Goal: Task Accomplishment & Management: Complete application form

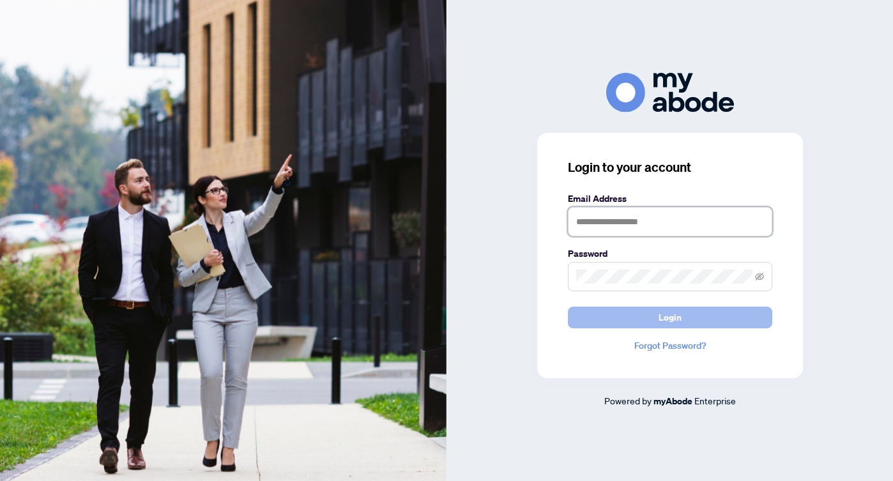
type input "**********"
click at [678, 321] on span "Login" at bounding box center [670, 317] width 23 height 20
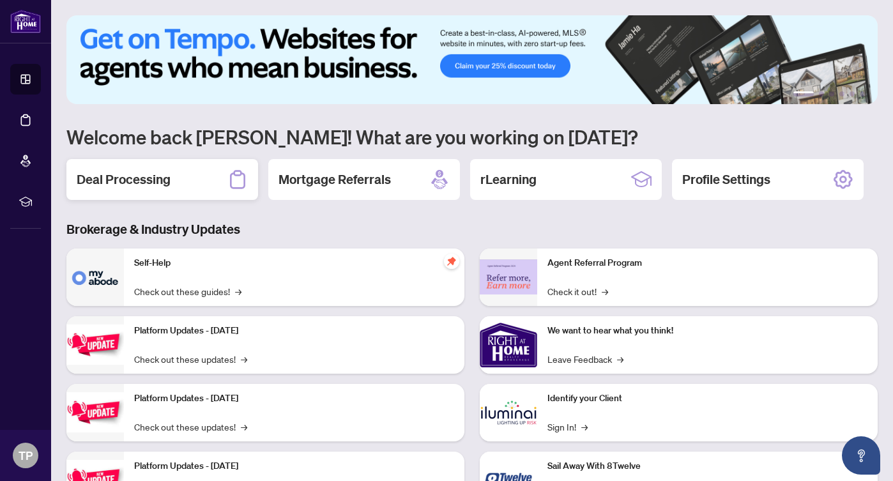
click at [150, 181] on h2 "Deal Processing" at bounding box center [124, 180] width 94 height 18
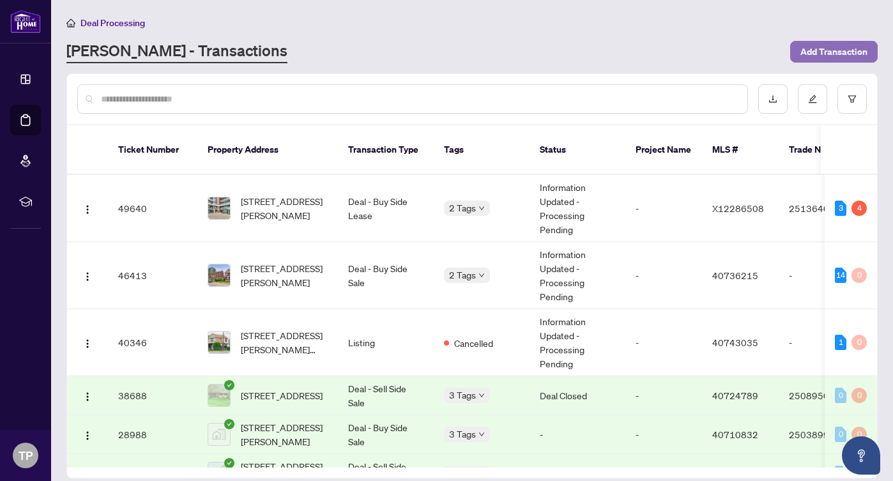
click at [841, 49] on span "Add Transaction" at bounding box center [833, 52] width 67 height 20
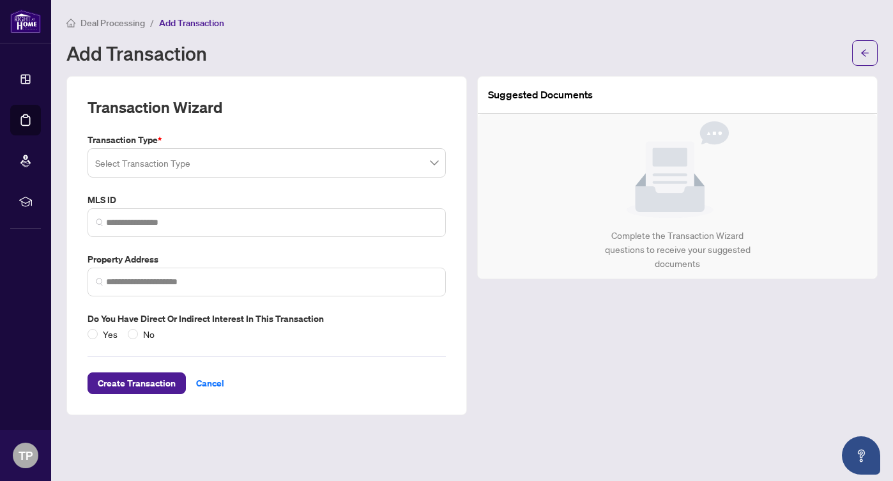
click at [430, 165] on span at bounding box center [266, 163] width 343 height 24
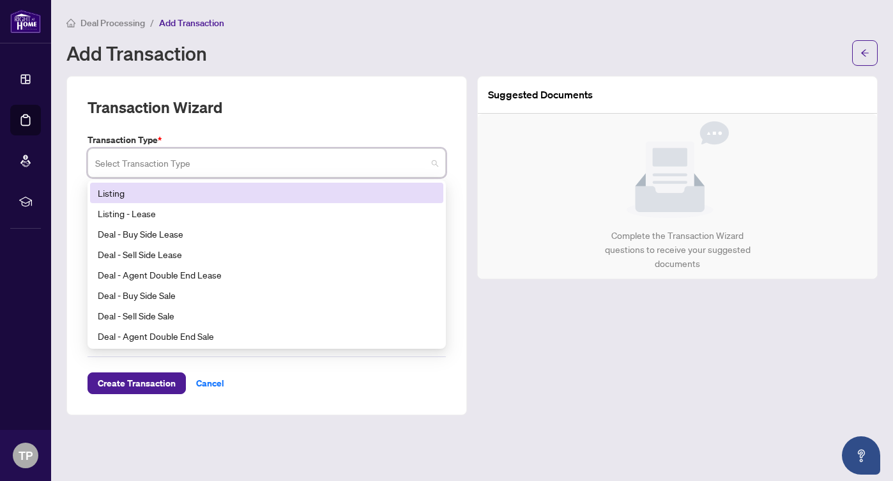
click at [348, 192] on div "Listing" at bounding box center [267, 193] width 338 height 14
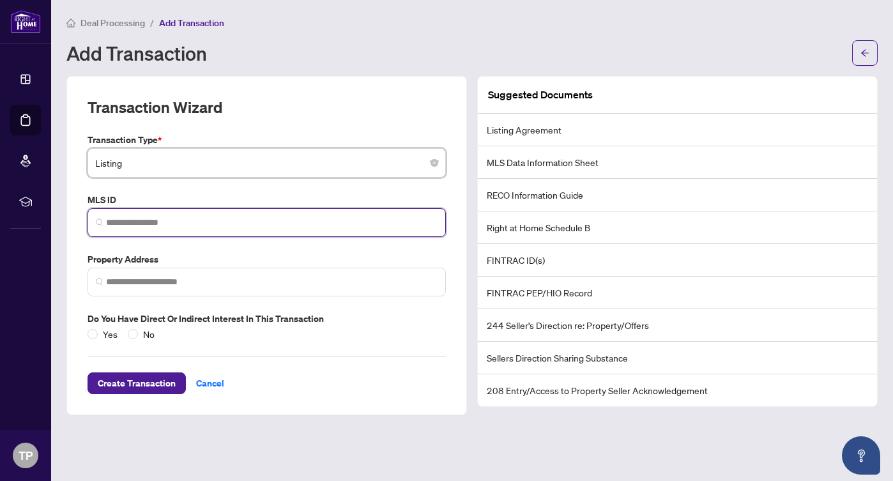
click at [285, 221] on input "search" at bounding box center [272, 222] width 332 height 13
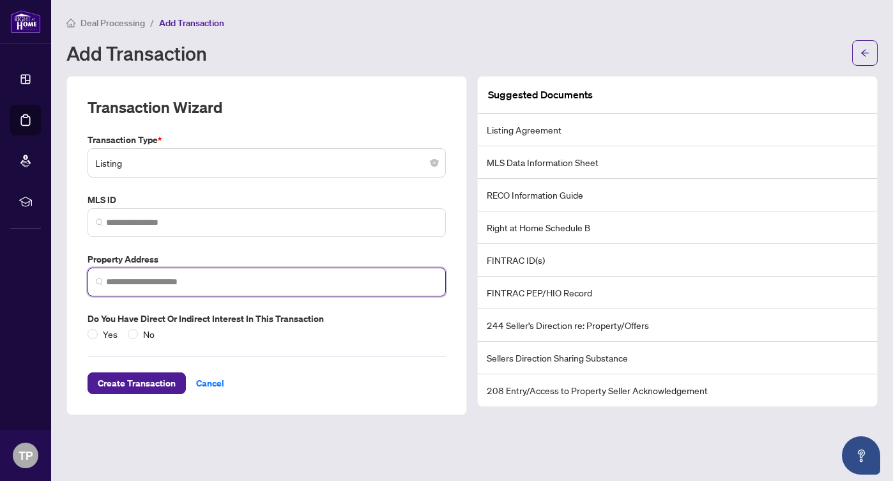
click at [232, 282] on input "search" at bounding box center [272, 281] width 332 height 13
type input "*"
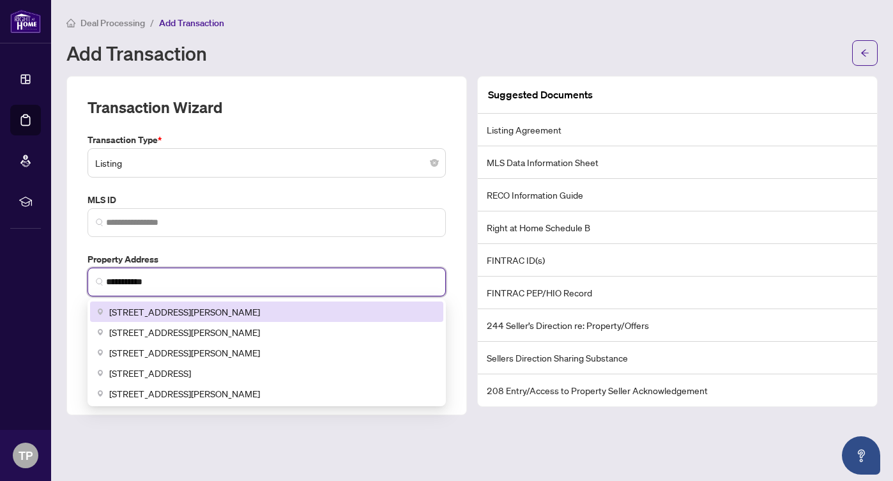
click at [210, 312] on span "55 Harvey Street, Hamilton, ON, Canada" at bounding box center [184, 312] width 151 height 14
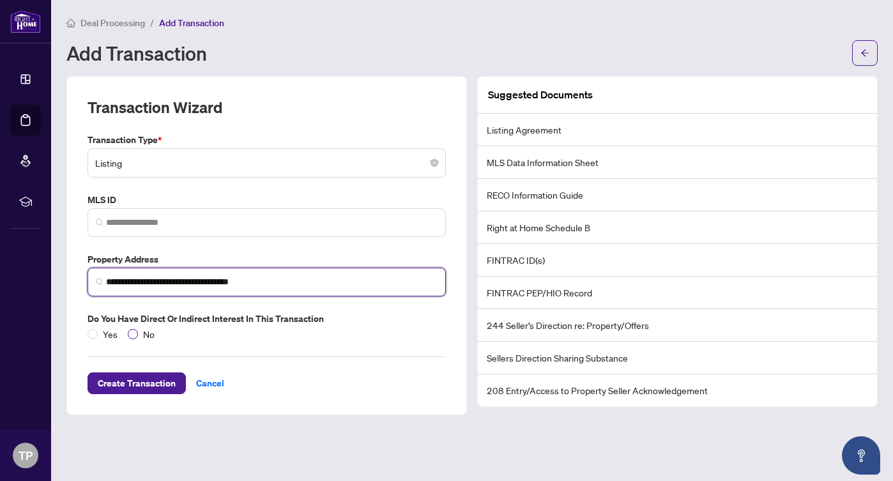
type input "**********"
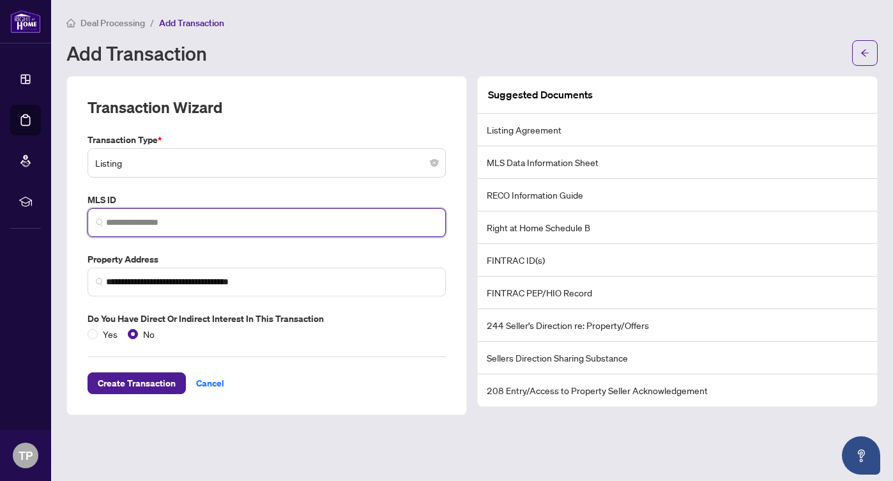
click at [146, 223] on input "search" at bounding box center [272, 222] width 332 height 13
paste input "********"
type input "********"
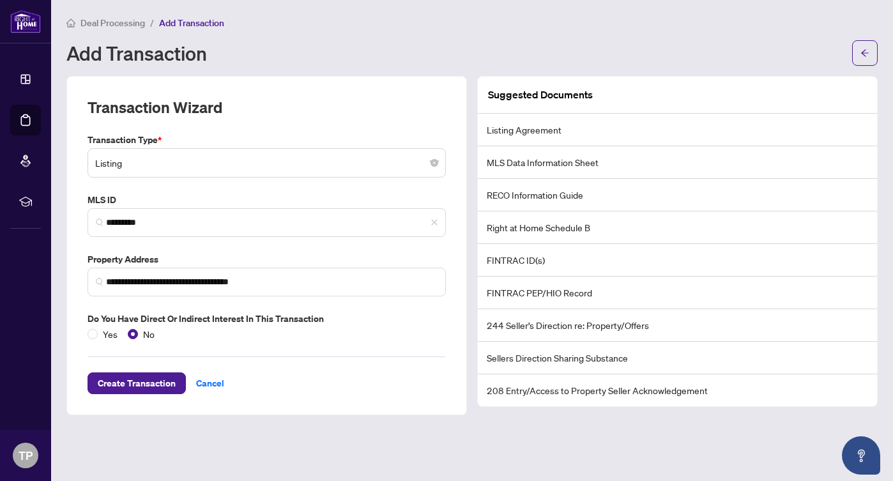
click at [282, 383] on div "Create Transaction Cancel" at bounding box center [267, 367] width 358 height 53
click at [145, 385] on span "Create Transaction" at bounding box center [137, 383] width 78 height 20
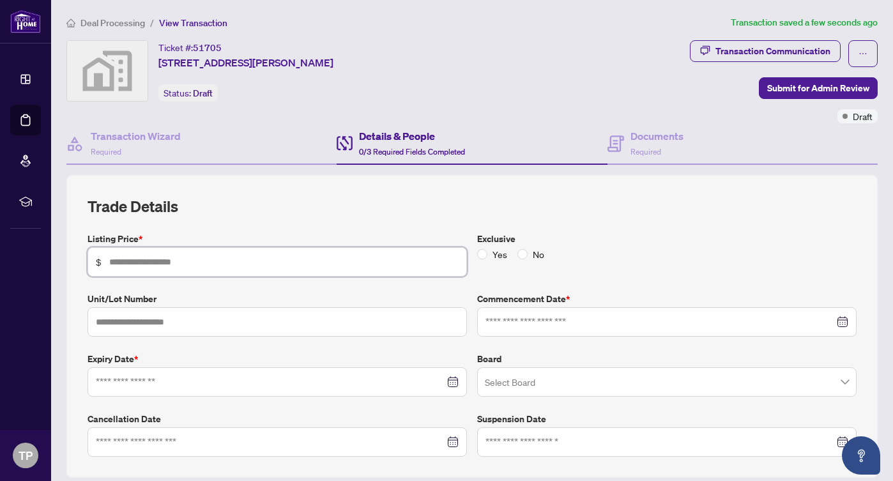
click at [222, 255] on input "text" at bounding box center [283, 262] width 349 height 14
type input "*******"
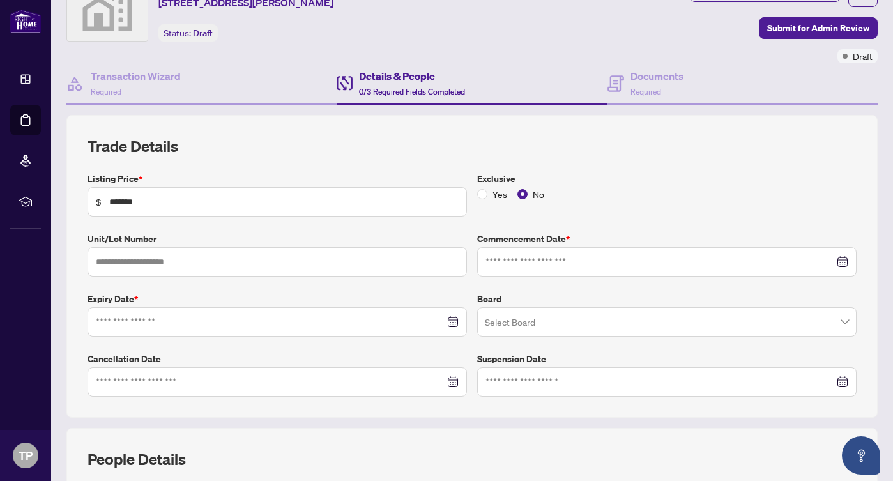
scroll to position [66, 0]
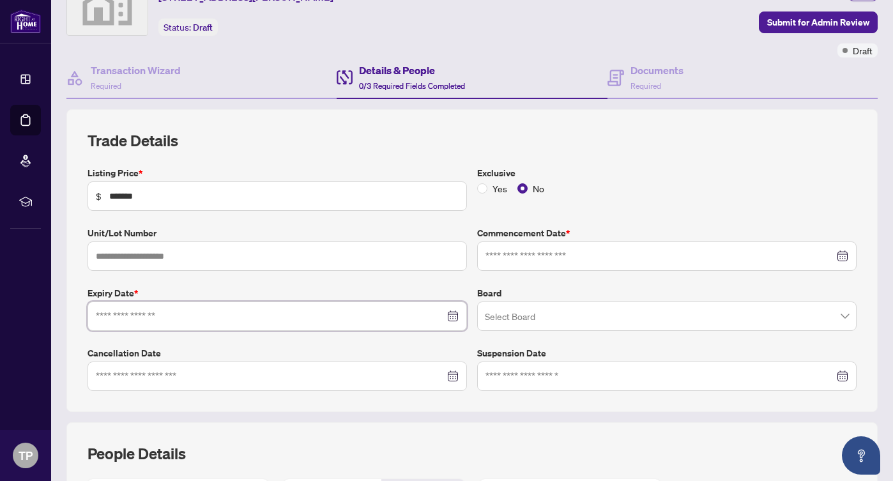
click at [254, 318] on input at bounding box center [270, 316] width 349 height 14
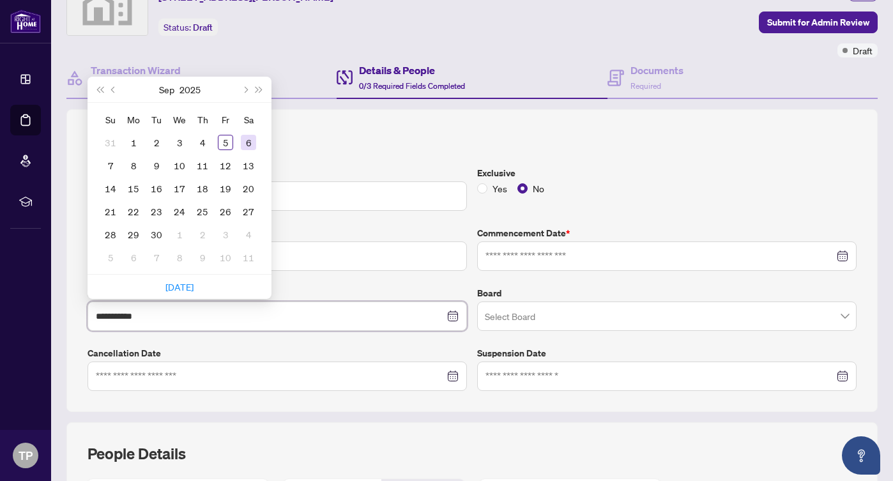
type input "**********"
click at [250, 87] on button "Next month (PageDown)" at bounding box center [245, 90] width 14 height 26
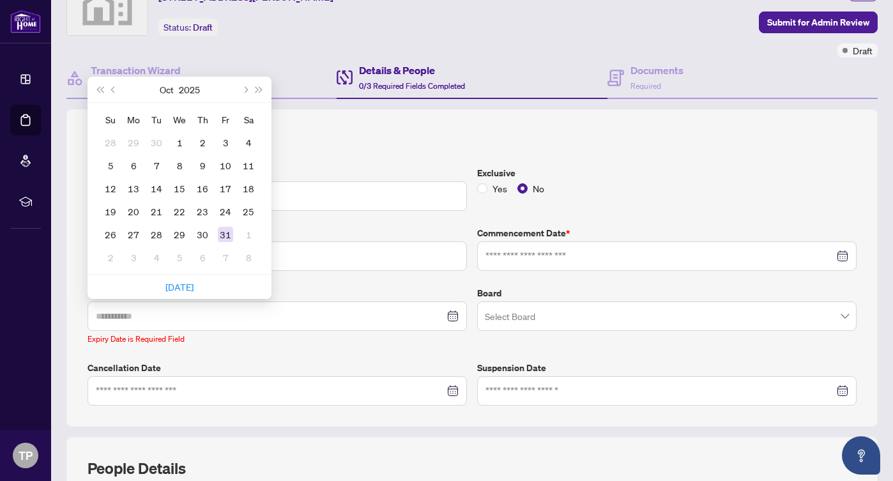
type input "**********"
click at [229, 231] on div "31" at bounding box center [225, 234] width 15 height 15
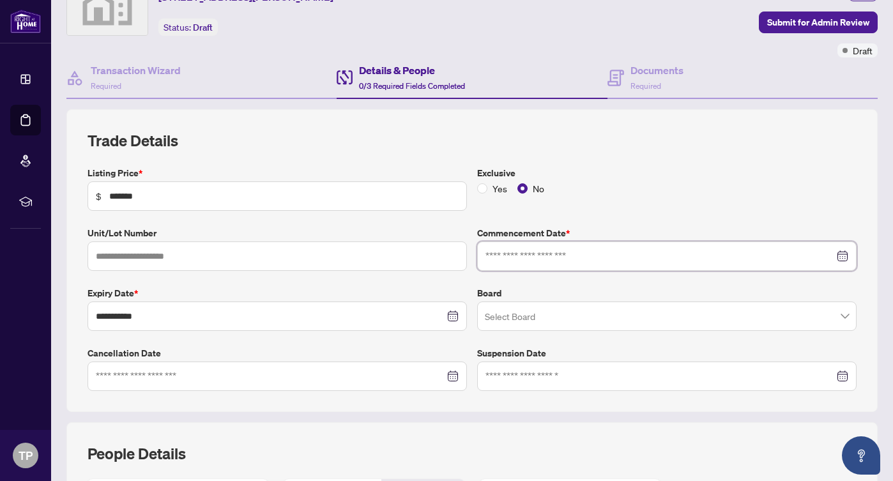
click at [681, 255] on input at bounding box center [659, 256] width 349 height 14
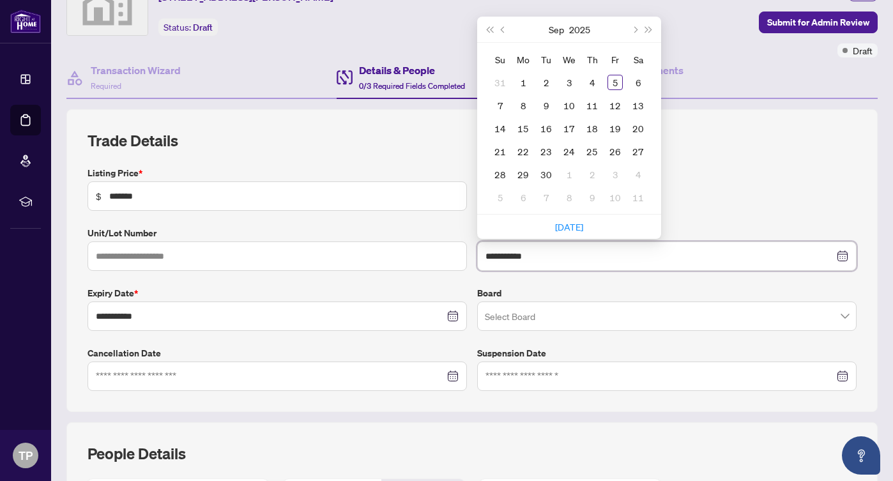
type input "**********"
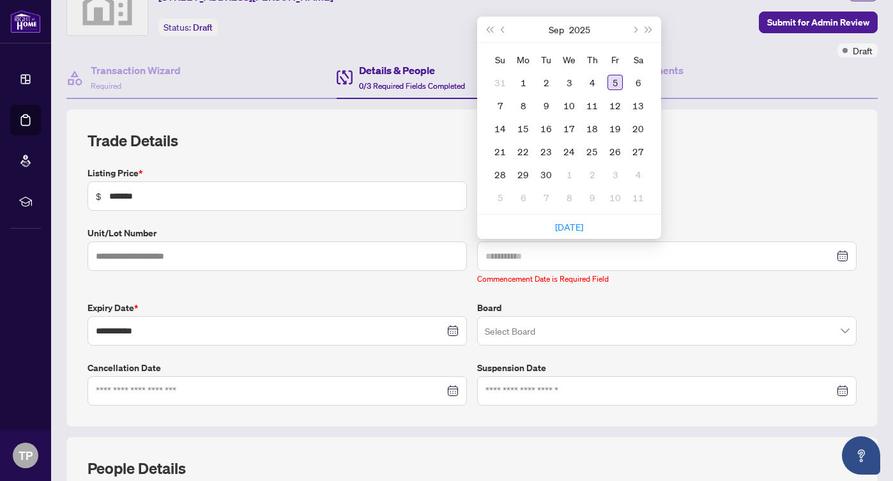
click at [616, 80] on div "5" at bounding box center [614, 82] width 15 height 15
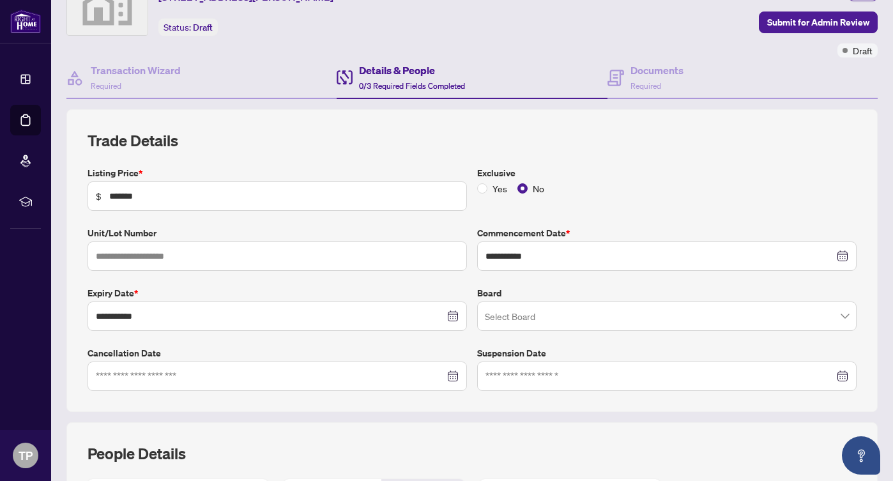
click at [576, 323] on input "search" at bounding box center [661, 318] width 353 height 28
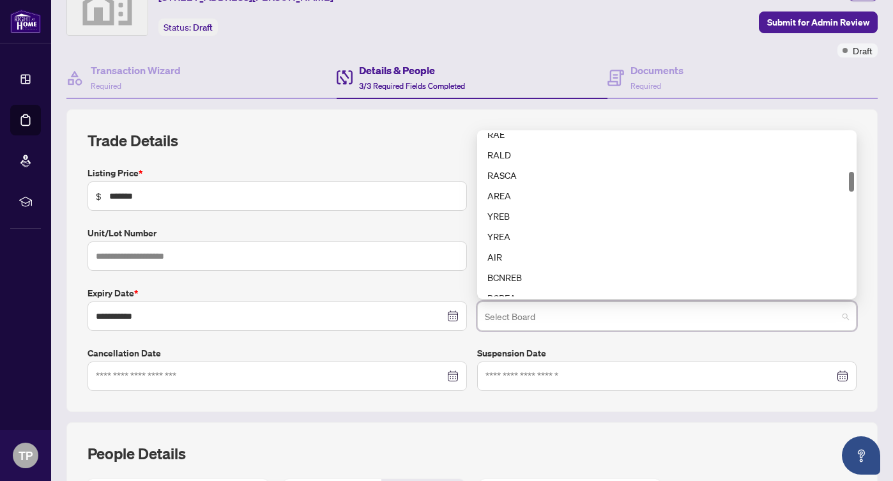
scroll to position [0, 0]
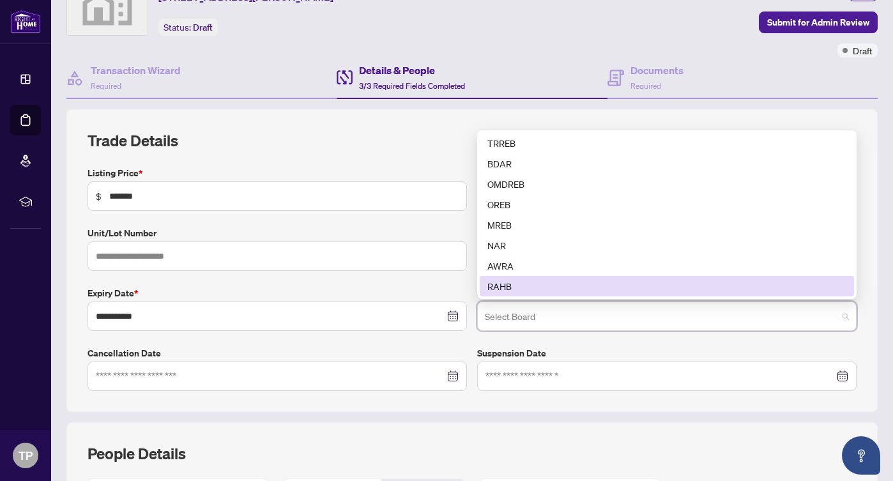
click at [501, 286] on div "RAHB" at bounding box center [666, 286] width 359 height 14
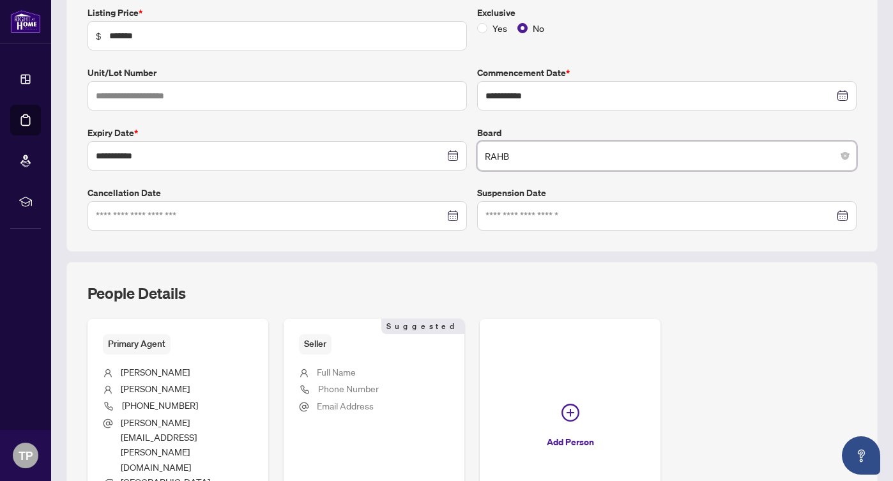
scroll to position [307, 0]
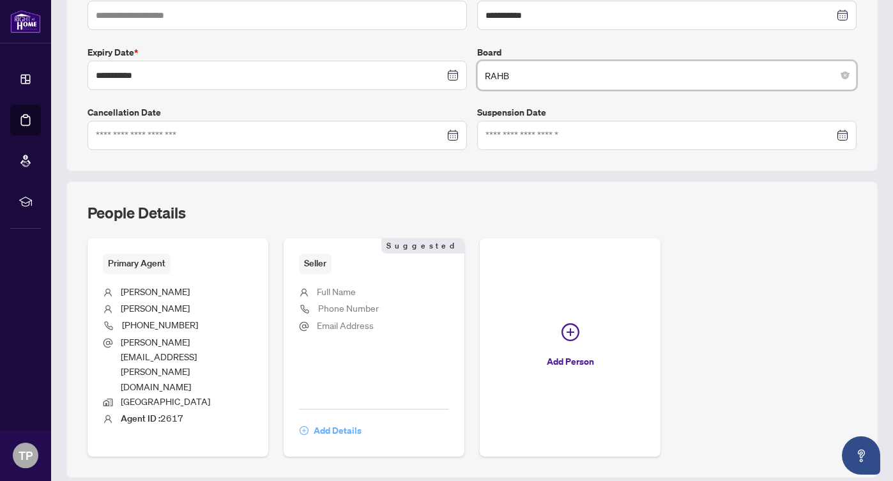
click at [344, 420] on span "Add Details" at bounding box center [338, 430] width 48 height 20
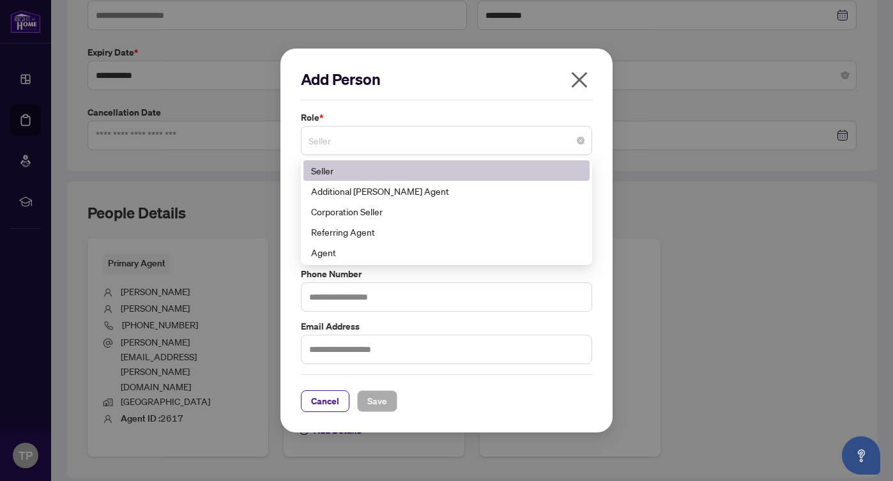
click at [425, 148] on span "Seller" at bounding box center [447, 140] width 276 height 24
click at [400, 171] on div "Seller" at bounding box center [446, 171] width 271 height 14
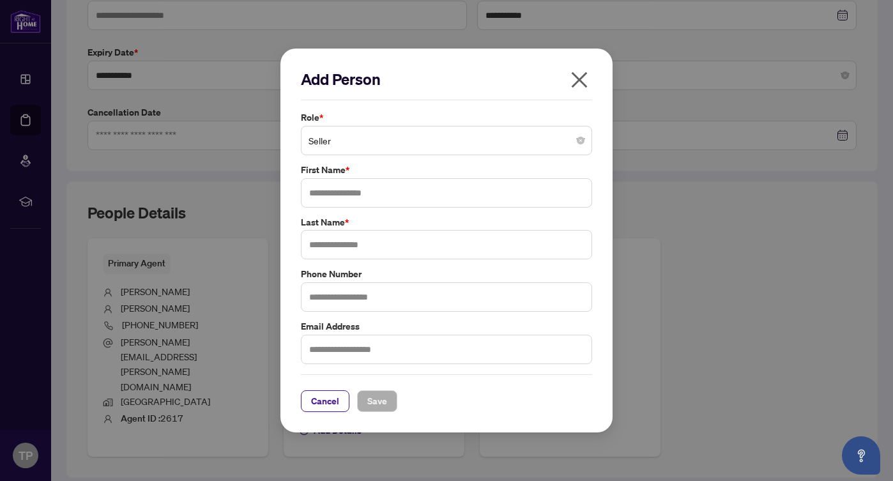
click at [426, 125] on div "Role * Seller 1 10 Seller Additional RAHR Agent Corporation Seller Referring Ag…" at bounding box center [446, 133] width 299 height 45
click at [426, 137] on span "Seller" at bounding box center [447, 140] width 276 height 24
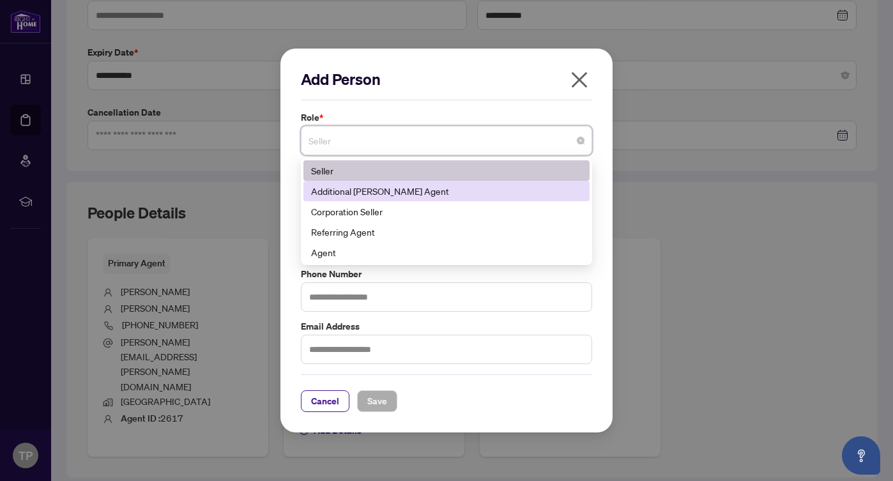
click at [397, 190] on div "Additional RAHR Agent" at bounding box center [446, 191] width 271 height 14
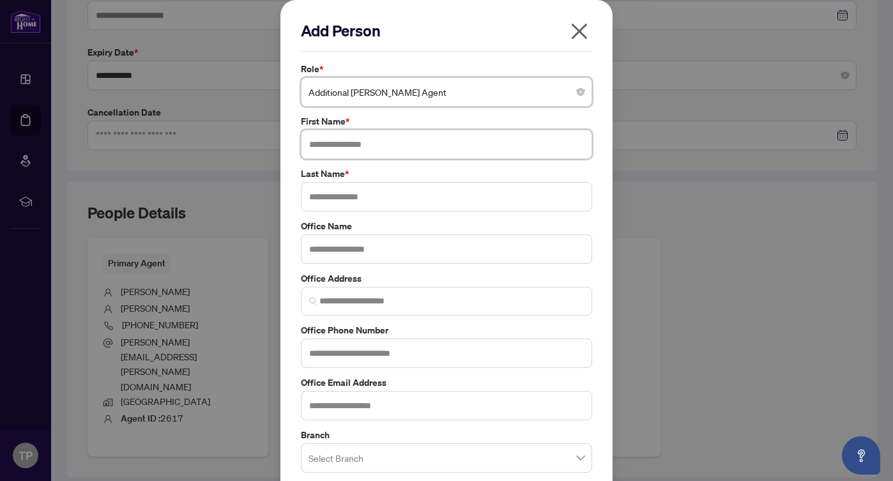
click at [399, 145] on input "text" at bounding box center [446, 144] width 291 height 29
type input "*********"
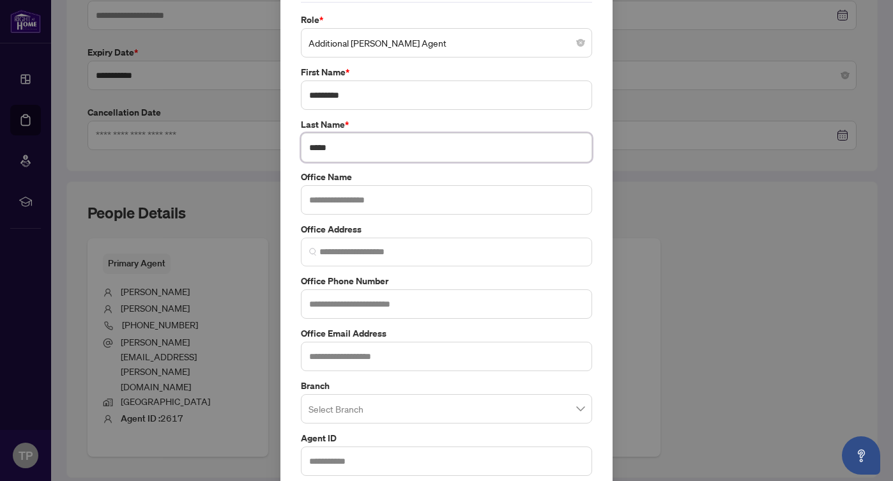
scroll to position [112, 0]
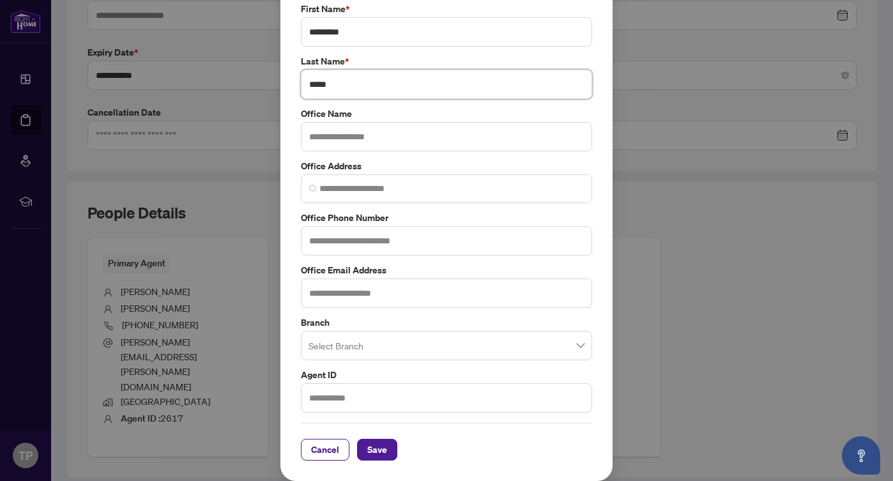
type input "*****"
click at [422, 347] on input "search" at bounding box center [441, 347] width 264 height 28
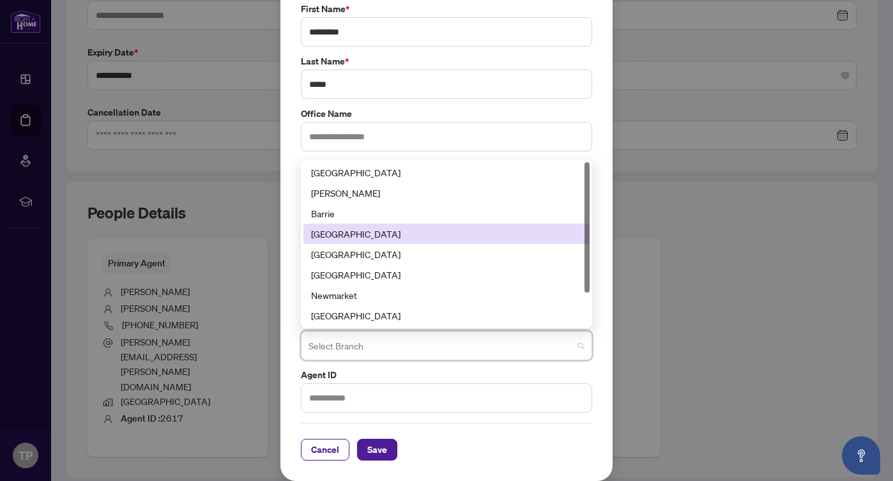
click at [353, 232] on div "Burlington" at bounding box center [446, 234] width 271 height 14
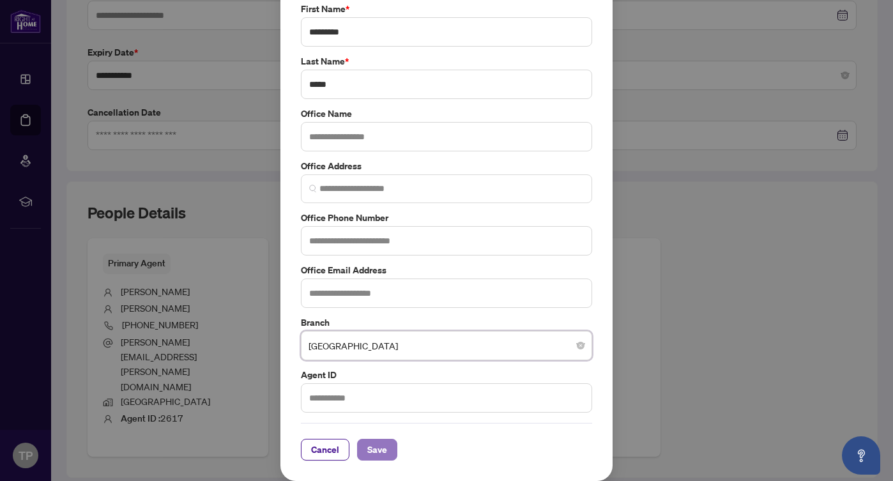
click at [376, 448] on span "Save" at bounding box center [377, 449] width 20 height 20
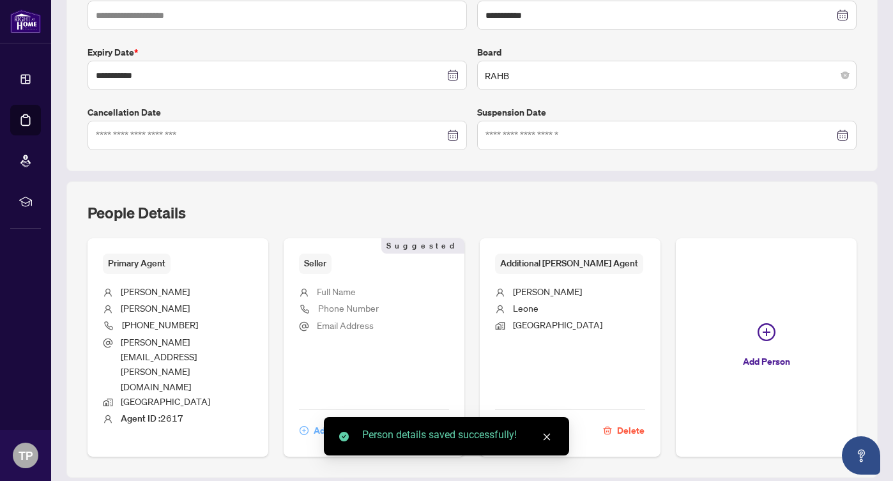
click at [333, 420] on span "Add Details" at bounding box center [338, 430] width 48 height 20
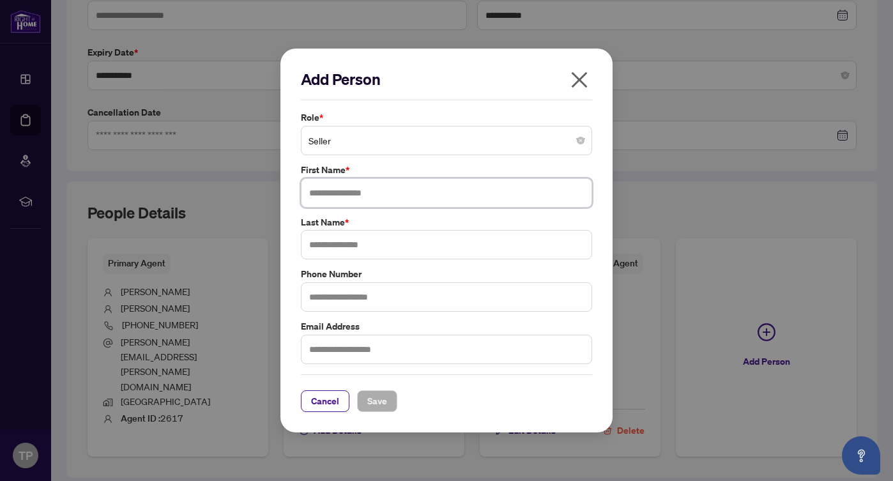
click at [401, 187] on input "text" at bounding box center [446, 192] width 291 height 29
type input "*******"
type input "*****"
click at [377, 399] on span "Save" at bounding box center [377, 401] width 20 height 20
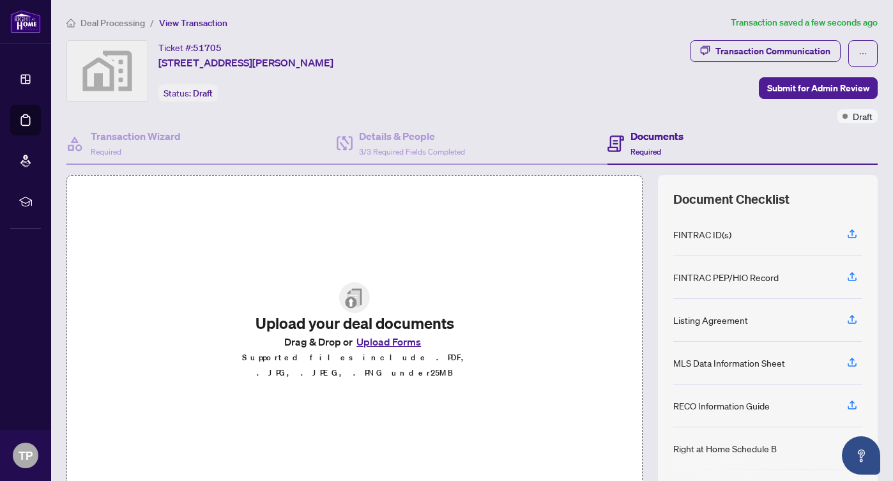
click at [391, 349] on button "Upload Forms" at bounding box center [389, 341] width 72 height 17
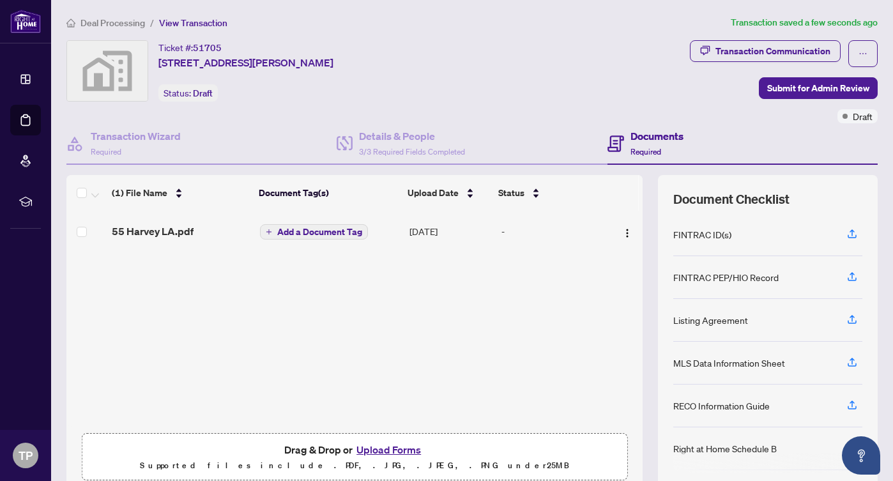
click at [381, 447] on button "Upload Forms" at bounding box center [389, 449] width 72 height 17
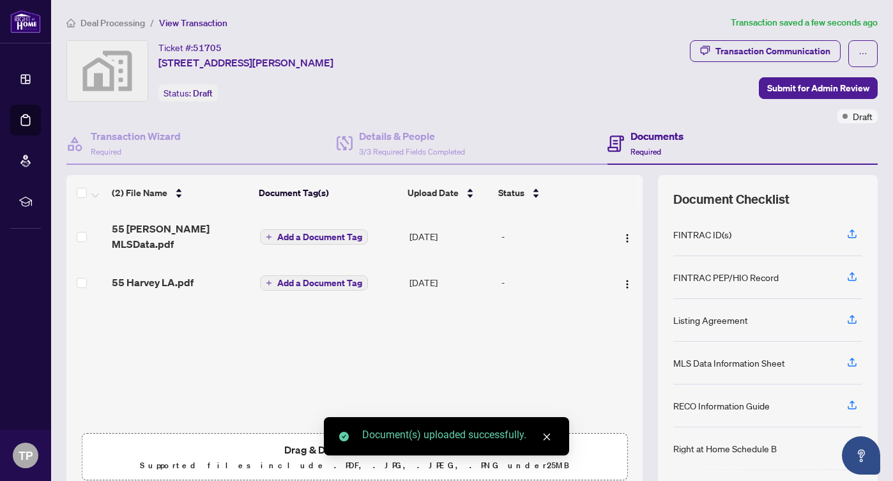
scroll to position [53, 0]
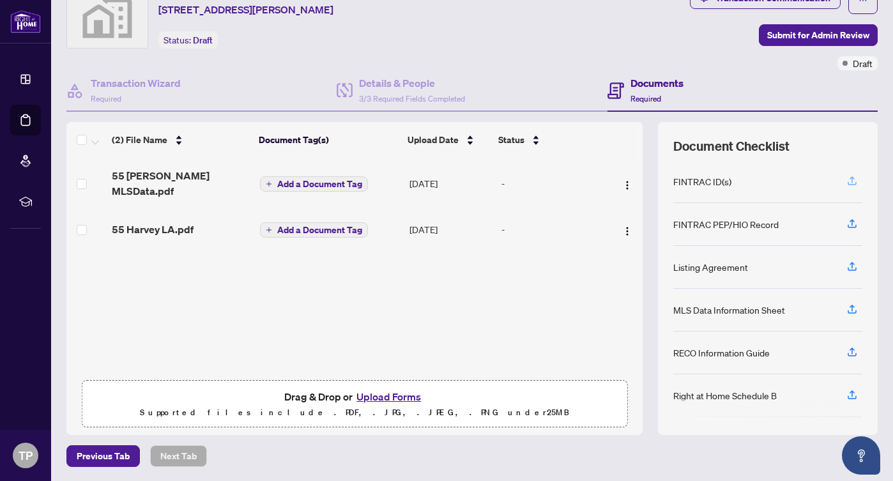
click at [852, 177] on icon "button" at bounding box center [851, 180] width 11 height 11
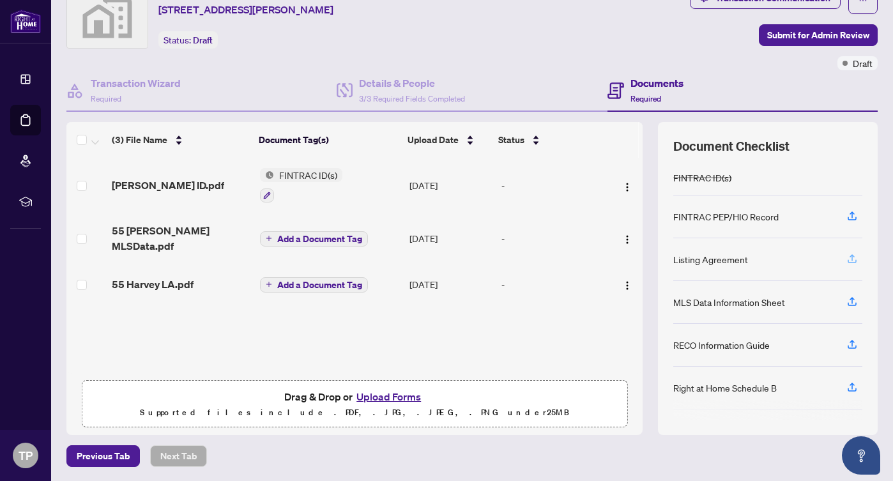
click at [850, 255] on icon "button" at bounding box center [851, 258] width 11 height 11
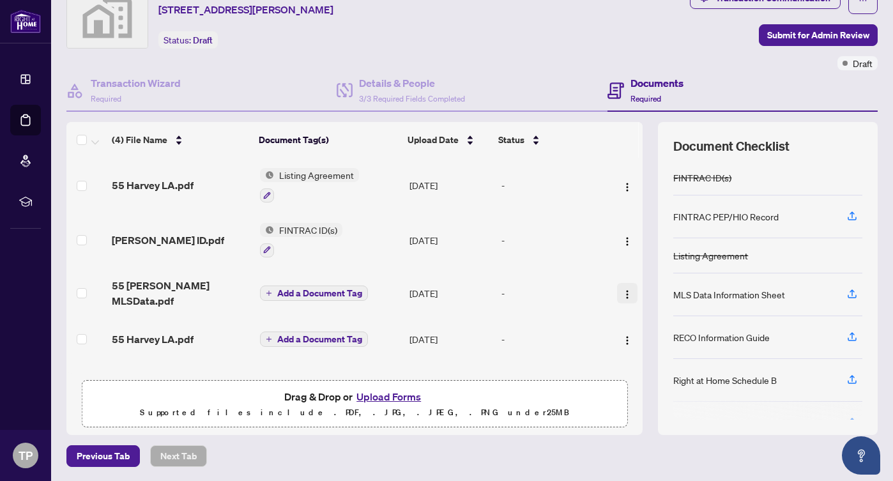
click at [622, 291] on img "button" at bounding box center [627, 294] width 10 height 10
click at [416, 284] on td "Sep/05/2025" at bounding box center [449, 293] width 91 height 51
click at [299, 289] on span "Add a Document Tag" at bounding box center [319, 293] width 85 height 9
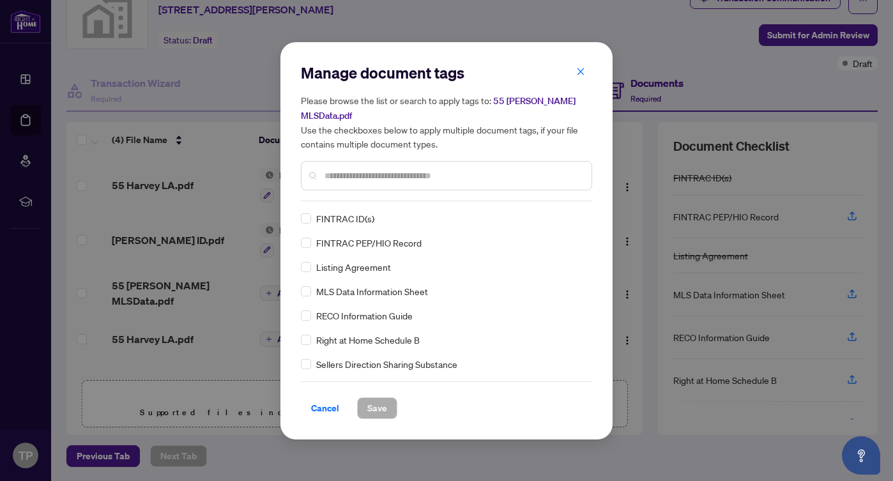
click at [376, 287] on span "MLS Data Information Sheet" at bounding box center [372, 291] width 112 height 14
click at [372, 402] on span "Save" at bounding box center [377, 408] width 20 height 20
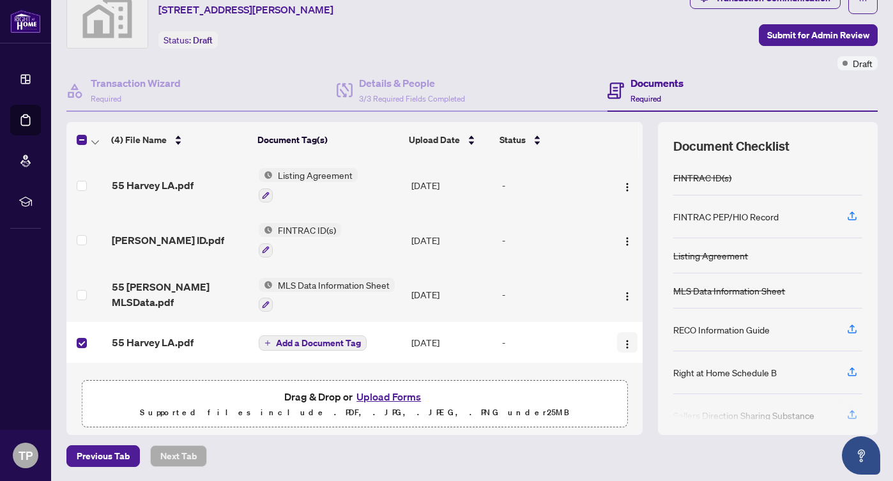
click at [623, 339] on img "button" at bounding box center [627, 344] width 10 height 10
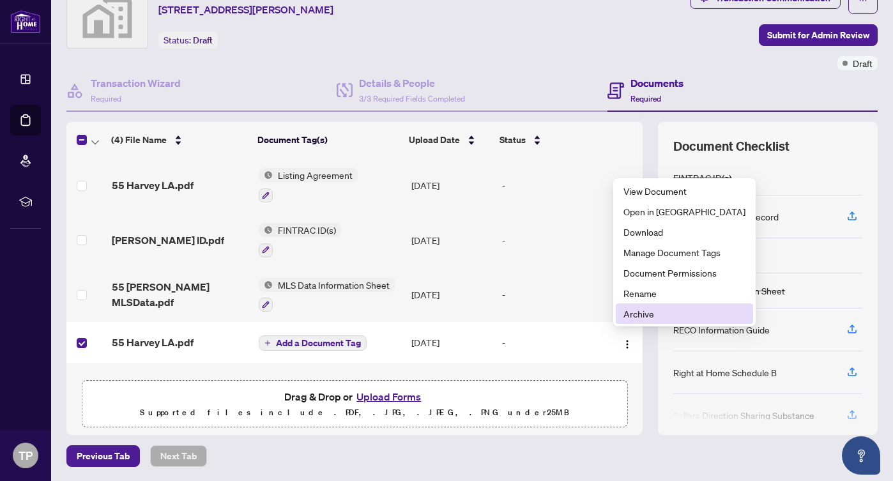
click at [643, 313] on span "Archive" at bounding box center [684, 314] width 122 height 14
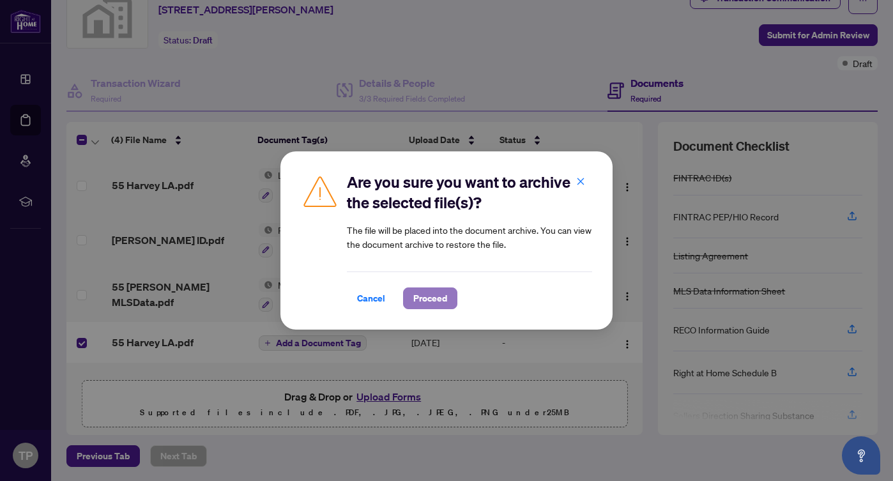
click at [437, 296] on span "Proceed" at bounding box center [430, 298] width 34 height 20
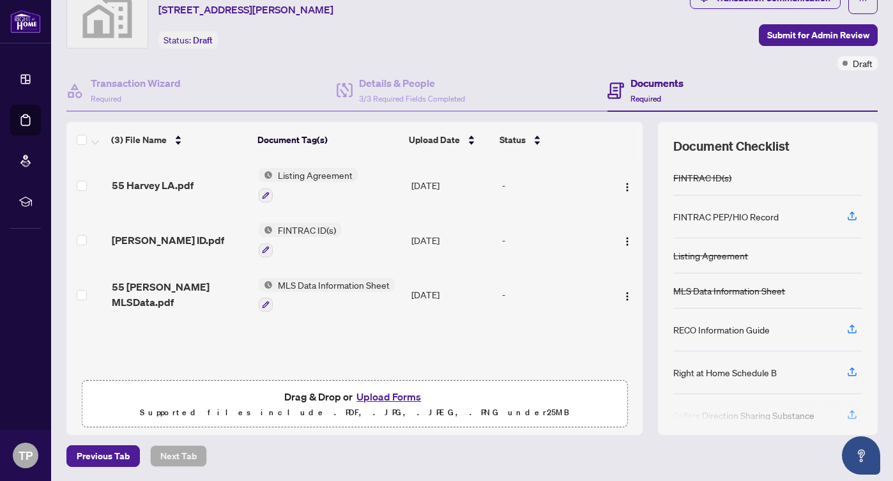
click at [722, 332] on div "RECO Information Guide" at bounding box center [721, 330] width 96 height 14
click at [853, 328] on icon "button" at bounding box center [851, 328] width 11 height 11
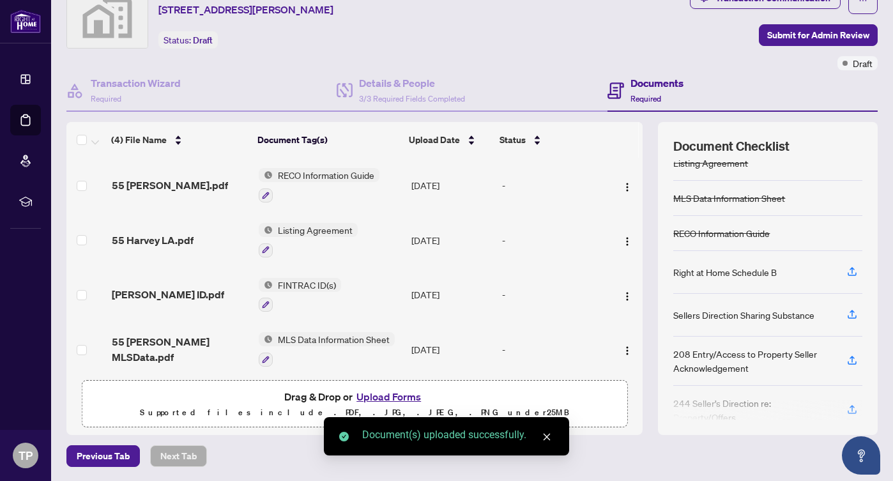
scroll to position [112, 0]
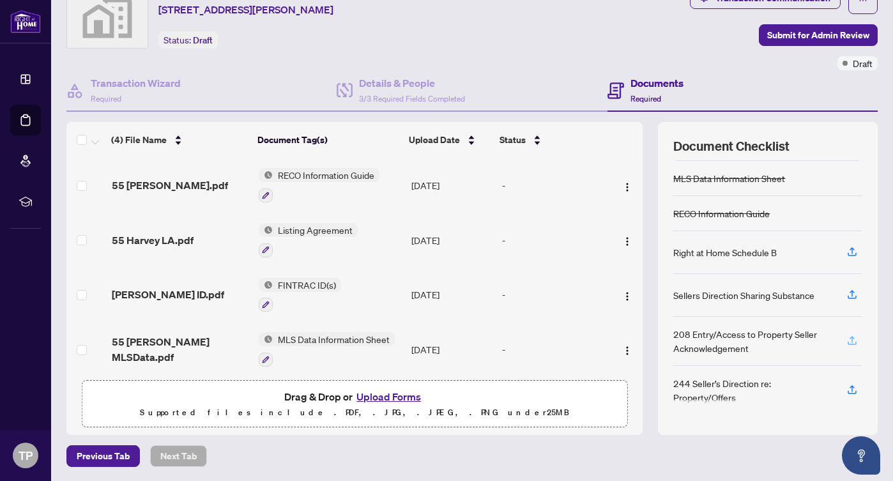
click at [852, 340] on icon "button" at bounding box center [852, 339] width 5 height 6
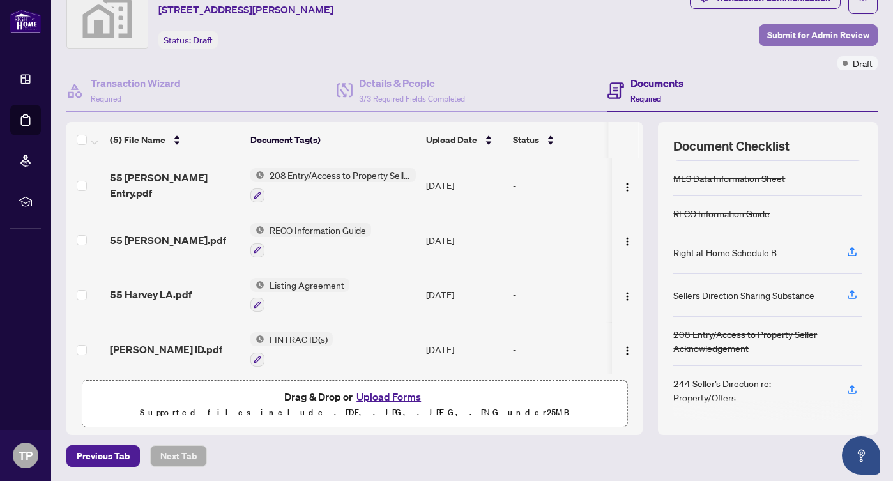
click at [797, 34] on span "Submit for Admin Review" at bounding box center [818, 35] width 102 height 20
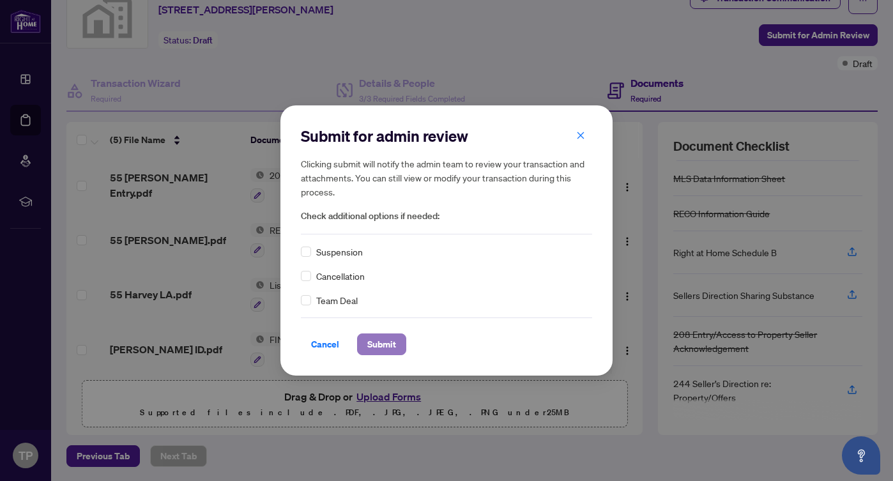
click at [374, 349] on span "Submit" at bounding box center [381, 344] width 29 height 20
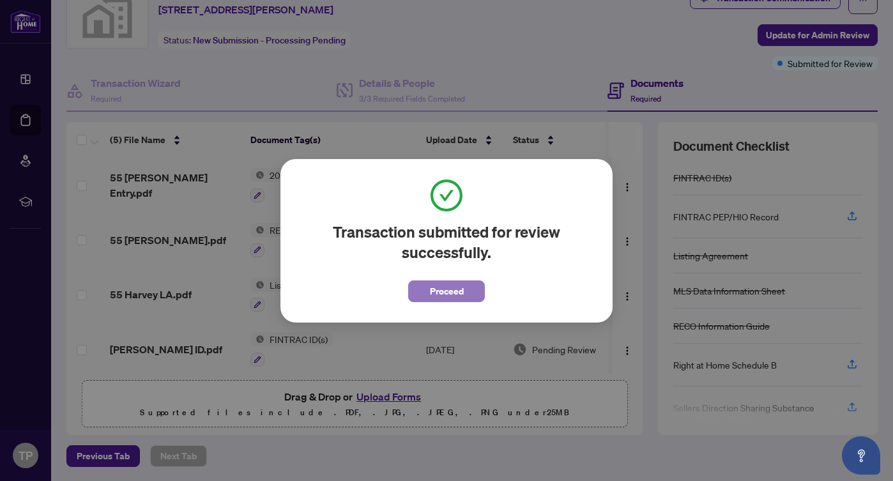
click at [442, 288] on span "Proceed" at bounding box center [447, 291] width 34 height 20
